Goal: Information Seeking & Learning: Learn about a topic

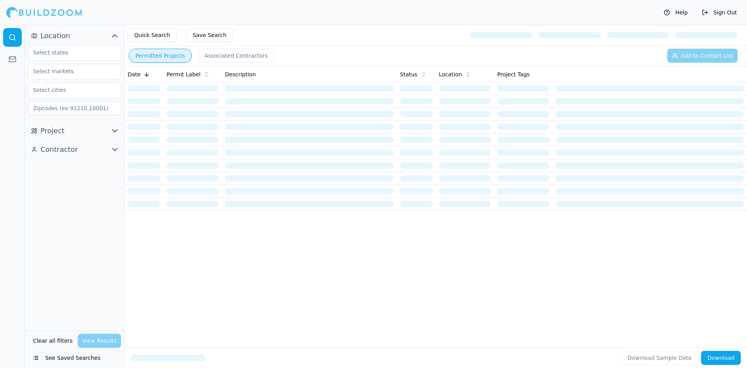
click at [150, 39] on button "Quick Search" at bounding box center [152, 35] width 49 height 14
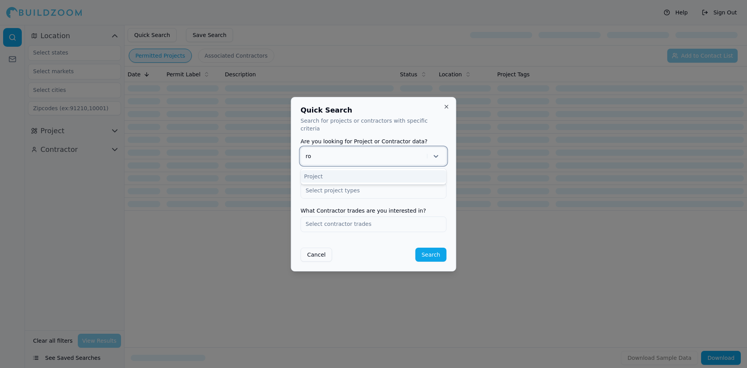
type input "r"
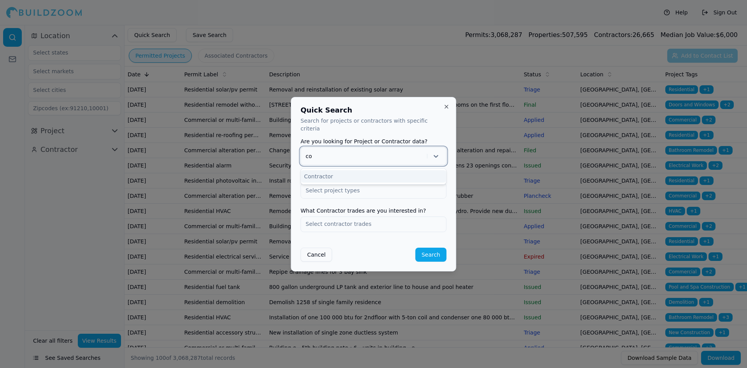
type input "c"
click at [430, 38] on div at bounding box center [373, 184] width 747 height 368
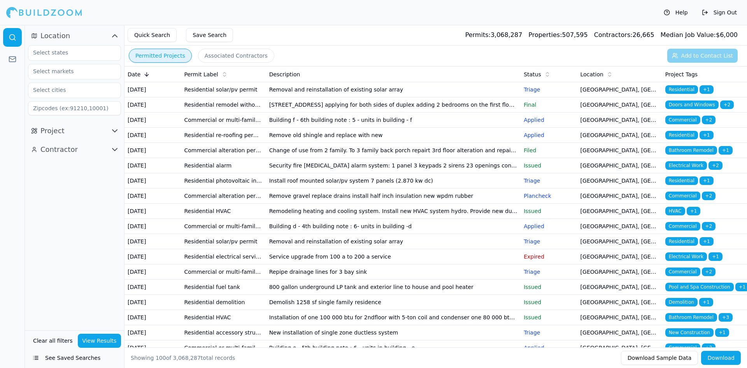
click at [201, 33] on button "Save Search" at bounding box center [209, 35] width 47 height 14
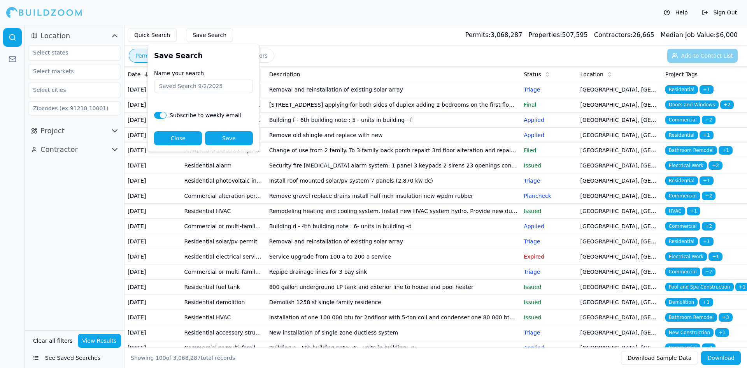
click at [314, 28] on div "Quick Search Save Search Permits: 3,068,287 Properties: 507,595 Contractors: 26…" at bounding box center [436, 35] width 623 height 21
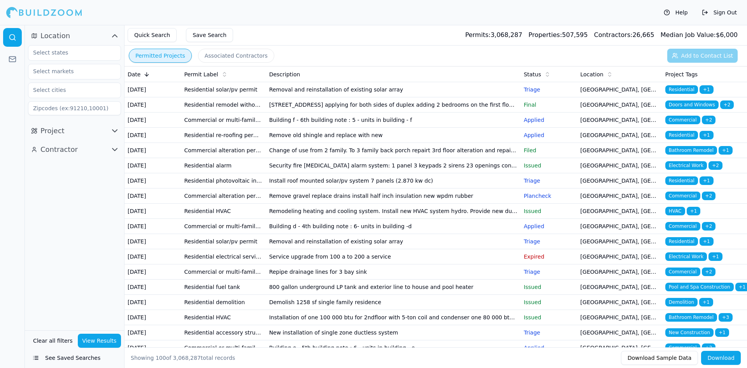
click at [337, 143] on td "Remove old shingle and replace with new" at bounding box center [393, 135] width 255 height 15
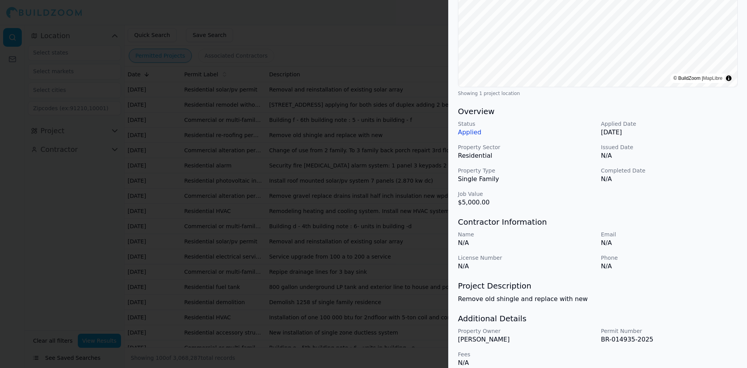
scroll to position [148, 0]
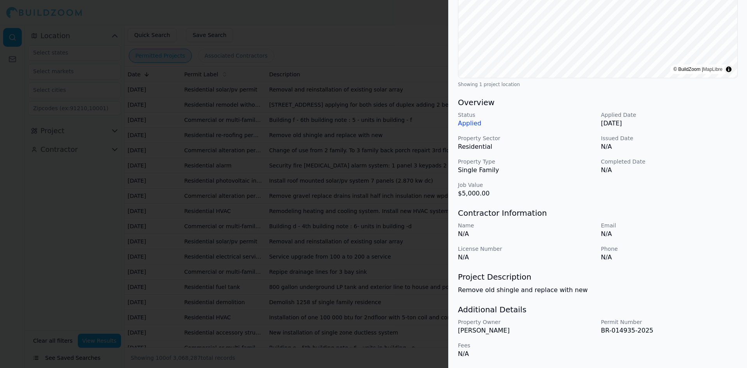
click at [393, 173] on div at bounding box center [373, 184] width 747 height 368
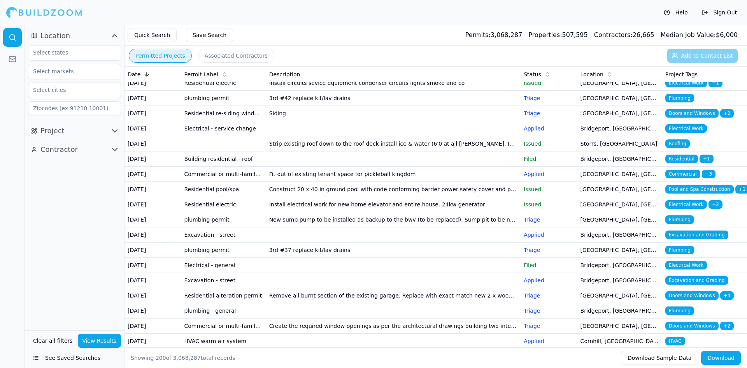
scroll to position [817, 0]
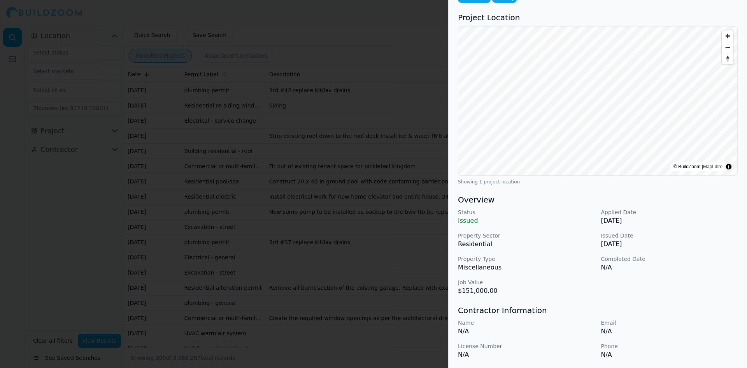
scroll to position [31, 0]
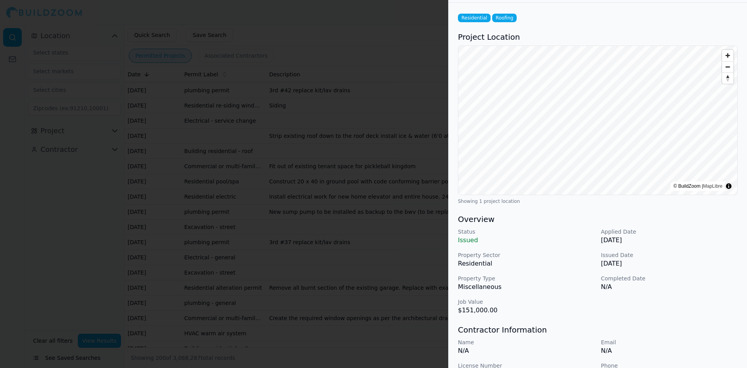
click at [351, 259] on div at bounding box center [373, 184] width 747 height 368
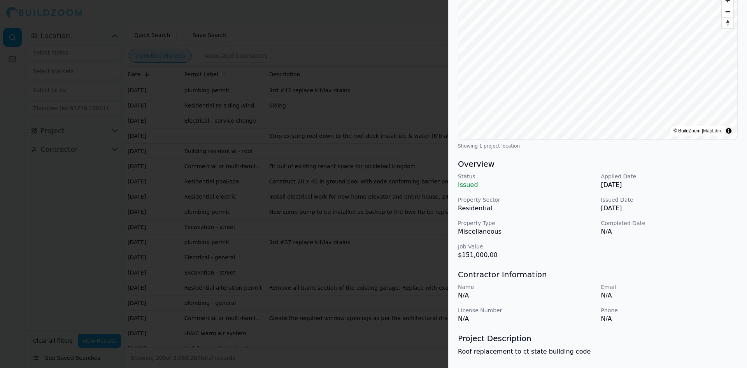
scroll to position [148, 0]
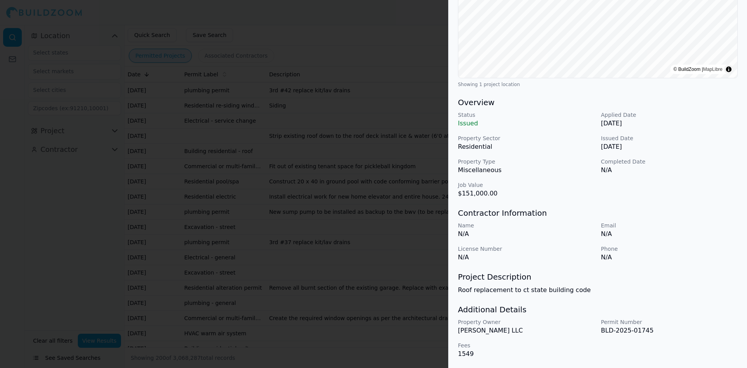
click at [410, 281] on div at bounding box center [373, 184] width 747 height 368
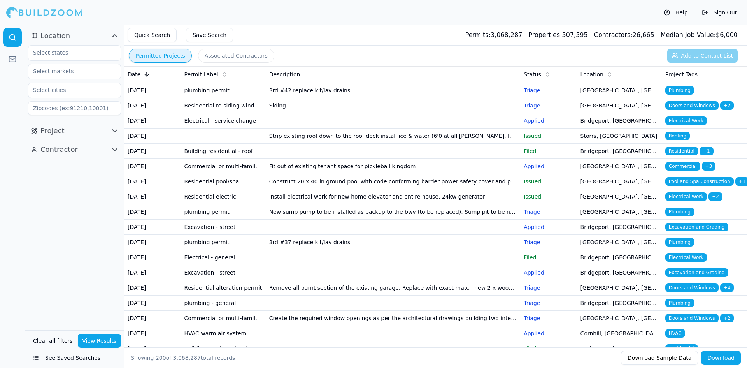
click at [93, 338] on button "View Results" at bounding box center [100, 340] width 44 height 14
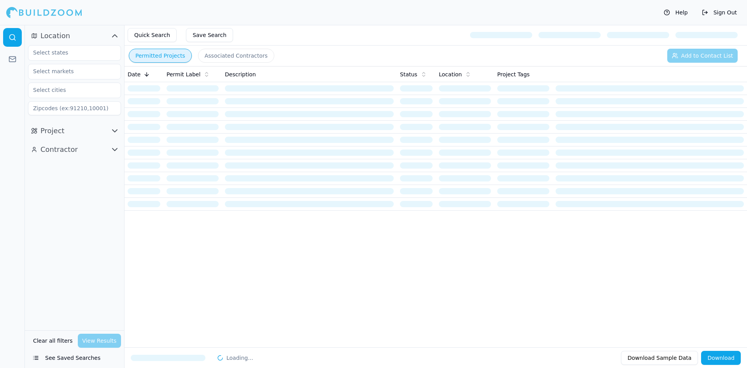
click at [98, 340] on div "Clear all filters View Results" at bounding box center [74, 340] width 93 height 14
click at [70, 340] on button "Clear all filters" at bounding box center [53, 340] width 44 height 14
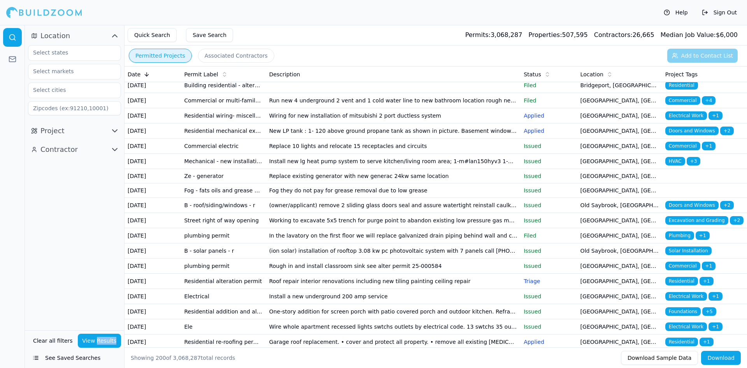
scroll to position [1906, 0]
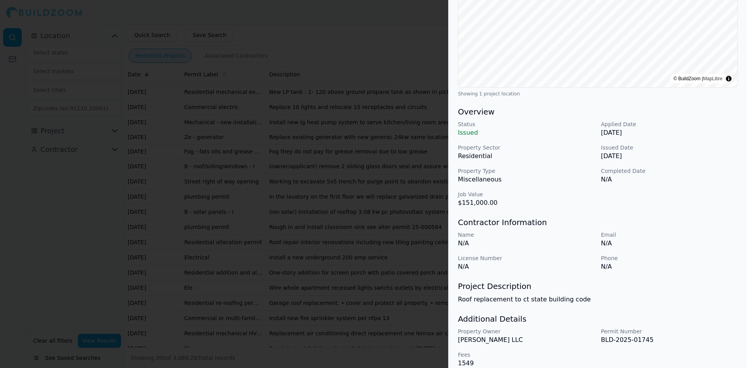
scroll to position [148, 0]
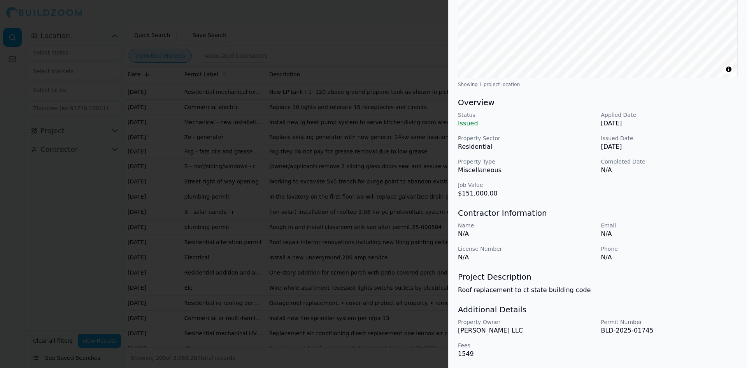
click at [556, 79] on div "© BuildZoom | MapLibre Showing 1 project location" at bounding box center [598, 8] width 280 height 159
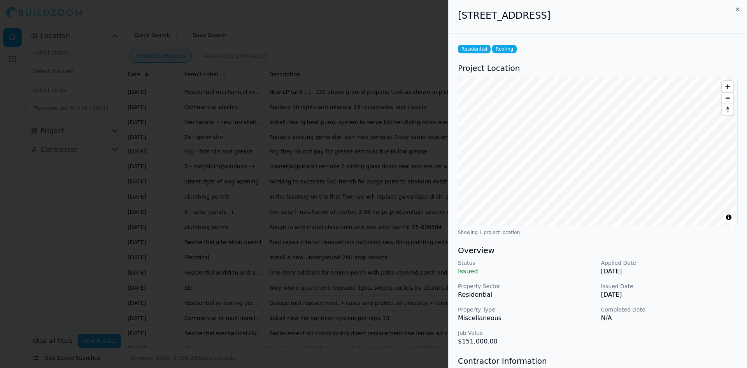
click at [727, 87] on span "Zoom in" at bounding box center [727, 86] width 11 height 11
click at [730, 100] on span "Zoom out" at bounding box center [727, 98] width 11 height 11
click at [729, 108] on span "Reset bearing to north" at bounding box center [727, 109] width 11 height 11
click at [729, 216] on summary "Toggle attribution" at bounding box center [728, 216] width 9 height 9
click at [708, 217] on link "MapLibre" at bounding box center [712, 216] width 19 height 5
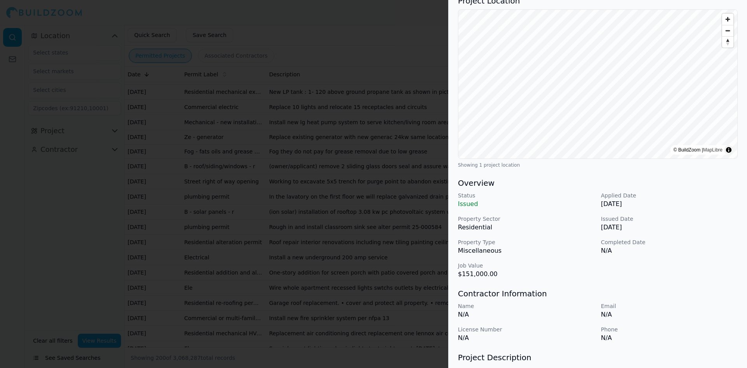
scroll to position [148, 0]
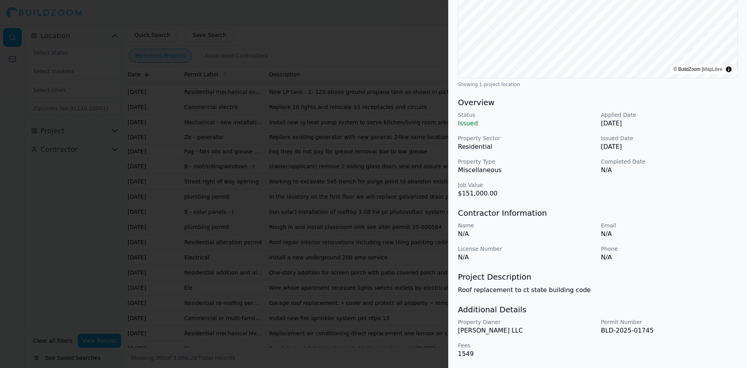
click at [415, 221] on div at bounding box center [373, 184] width 747 height 368
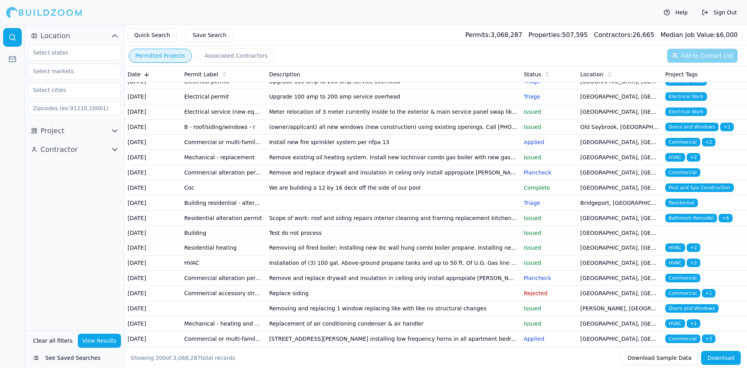
scroll to position [2762, 0]
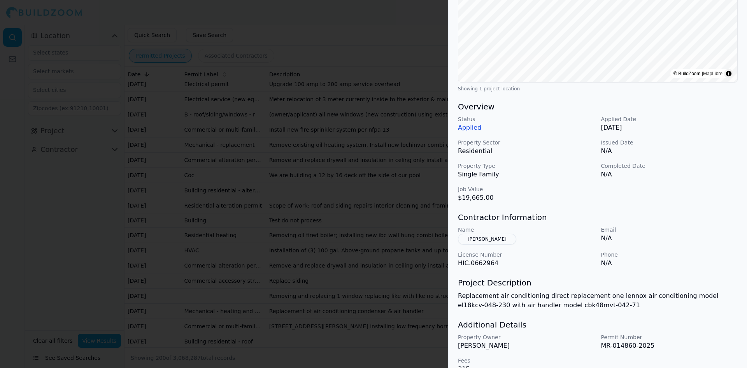
scroll to position [159, 0]
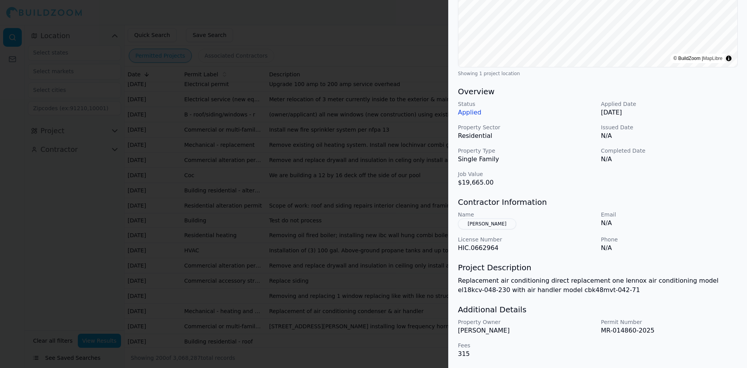
click at [432, 275] on div at bounding box center [373, 184] width 747 height 368
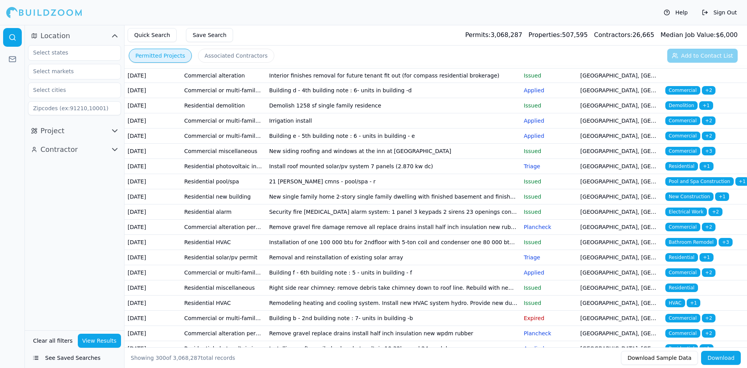
scroll to position [0, 0]
